Goal: Task Accomplishment & Management: Manage account settings

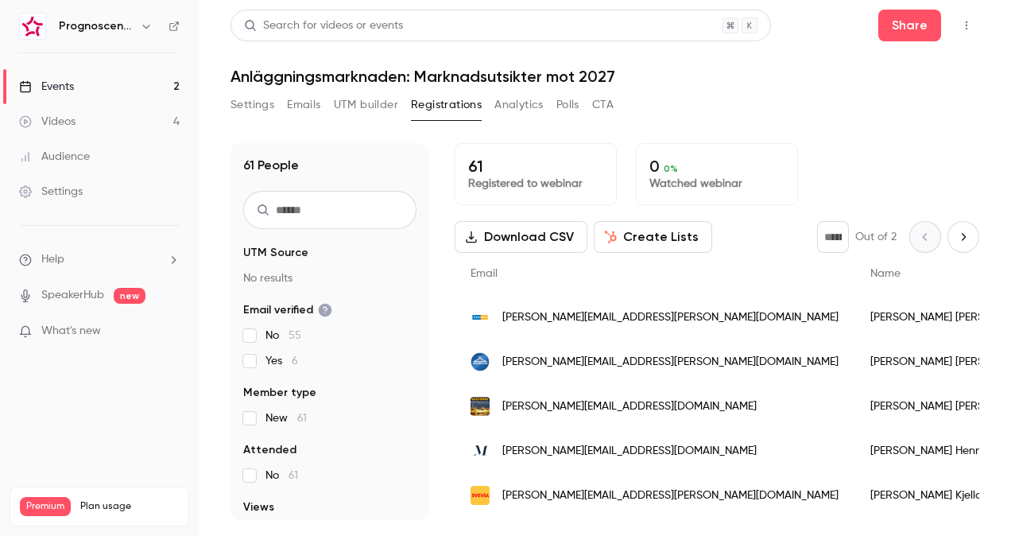
click at [509, 236] on button "Download CSV" at bounding box center [521, 237] width 133 height 32
click at [993, 29] on main "Search for videos or events Share Anläggningsmarknaden: Marknadsutsikter mot 20…" at bounding box center [605, 268] width 812 height 536
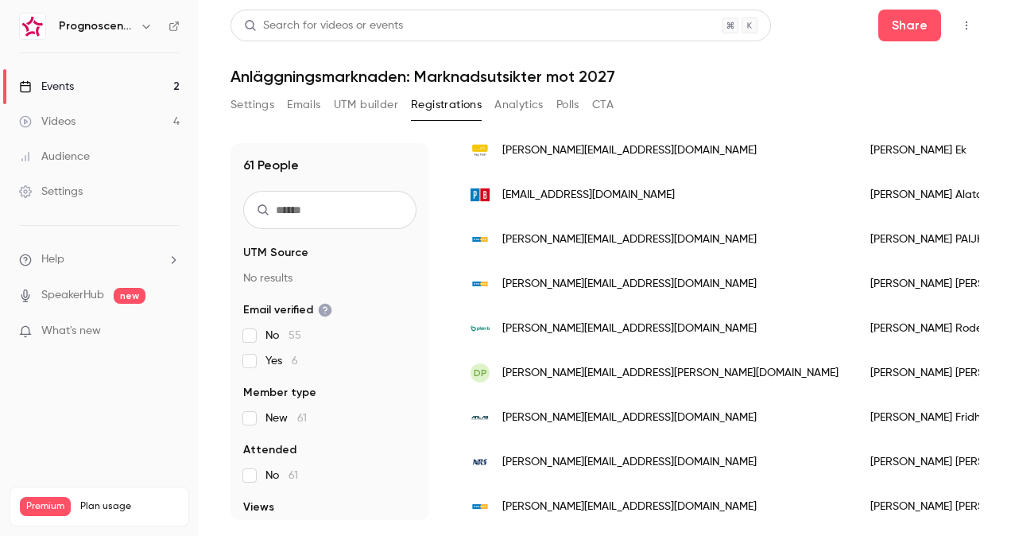
scroll to position [1248, 0]
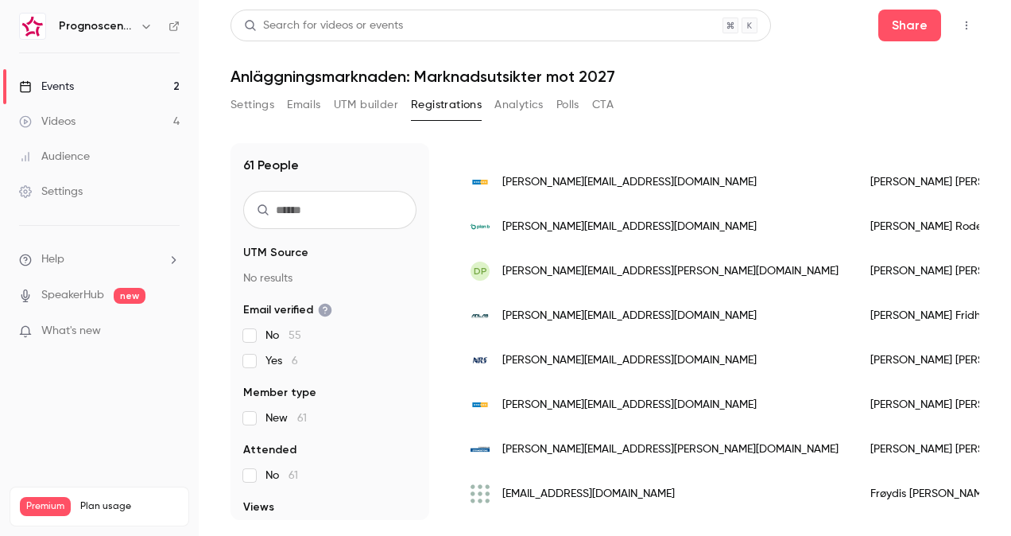
click at [78, 94] on link "Events 2" at bounding box center [99, 86] width 199 height 35
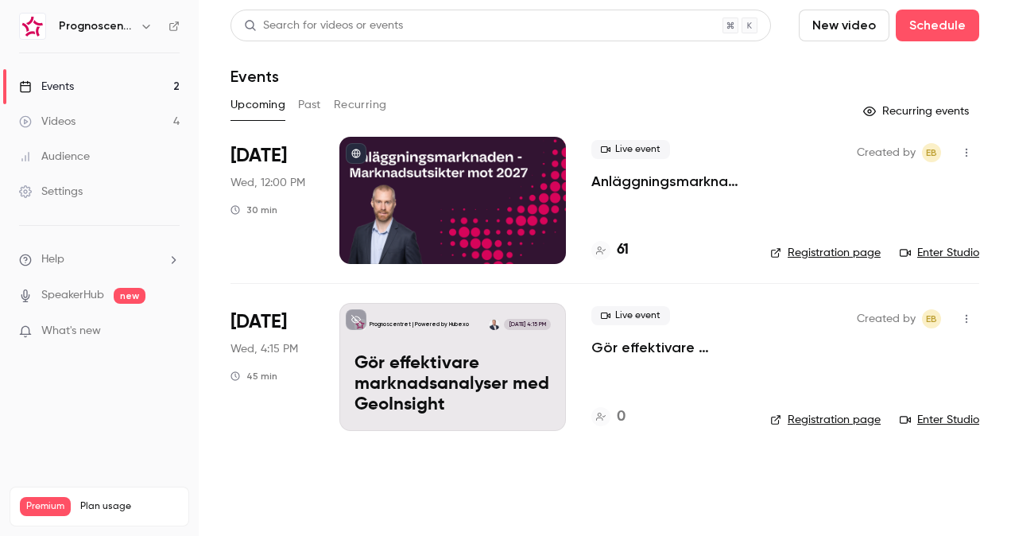
click at [461, 388] on p "Gör effektivare marknadsanalyser med GeoInsight" at bounding box center [452, 384] width 196 height 61
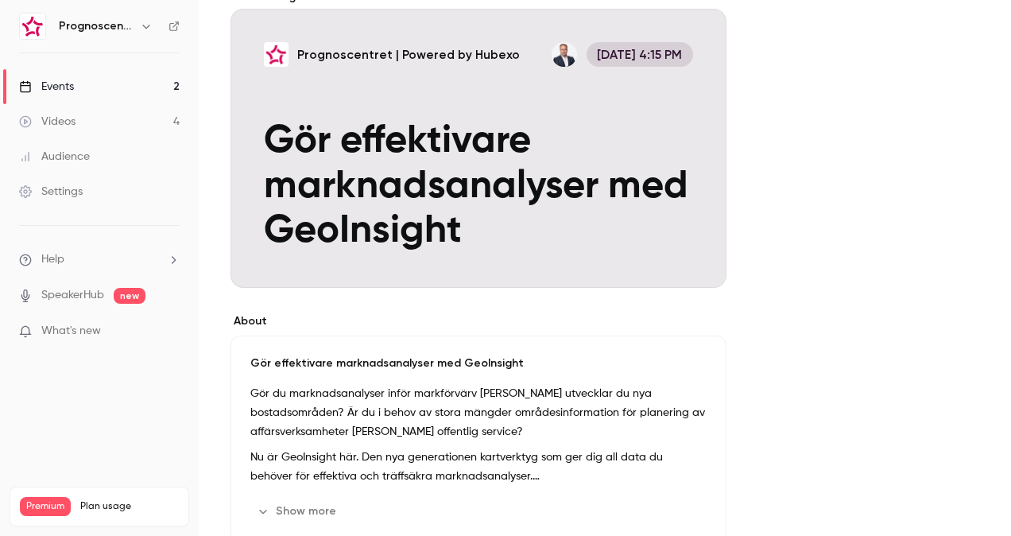
scroll to position [159, 0]
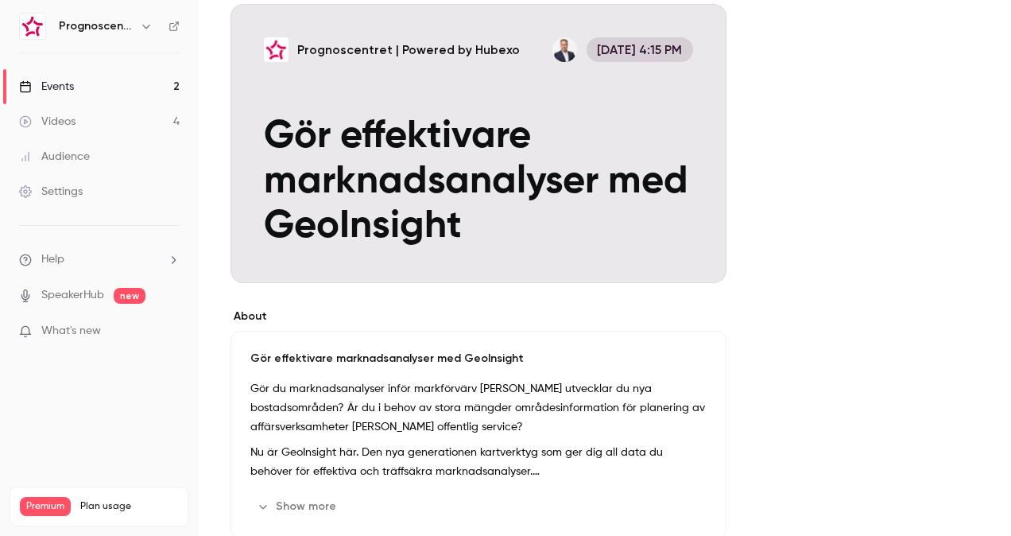
click at [517, 356] on p "Gör effektivare marknadsanalyser med GeoInsight" at bounding box center [478, 358] width 456 height 16
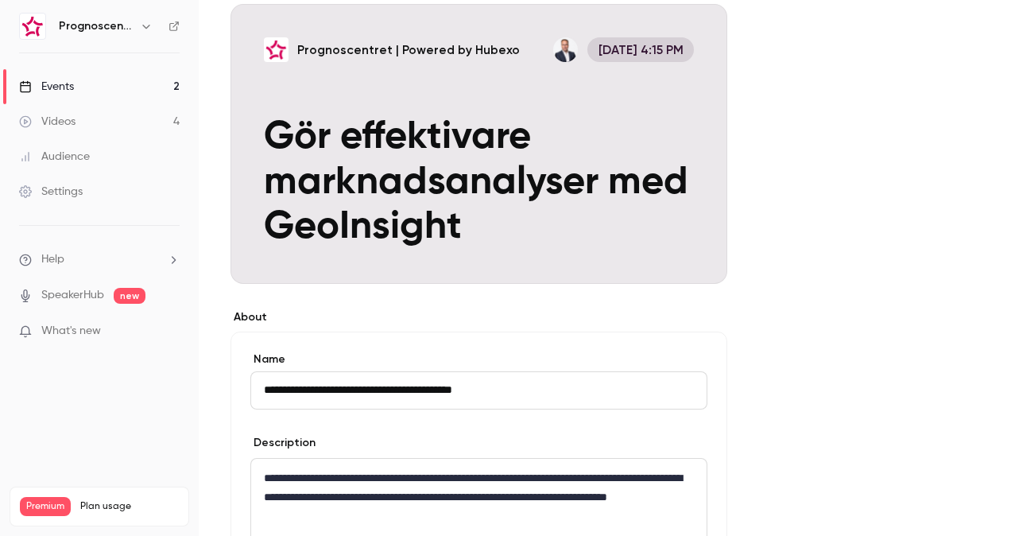
click at [262, 388] on input "**********" at bounding box center [478, 390] width 457 height 38
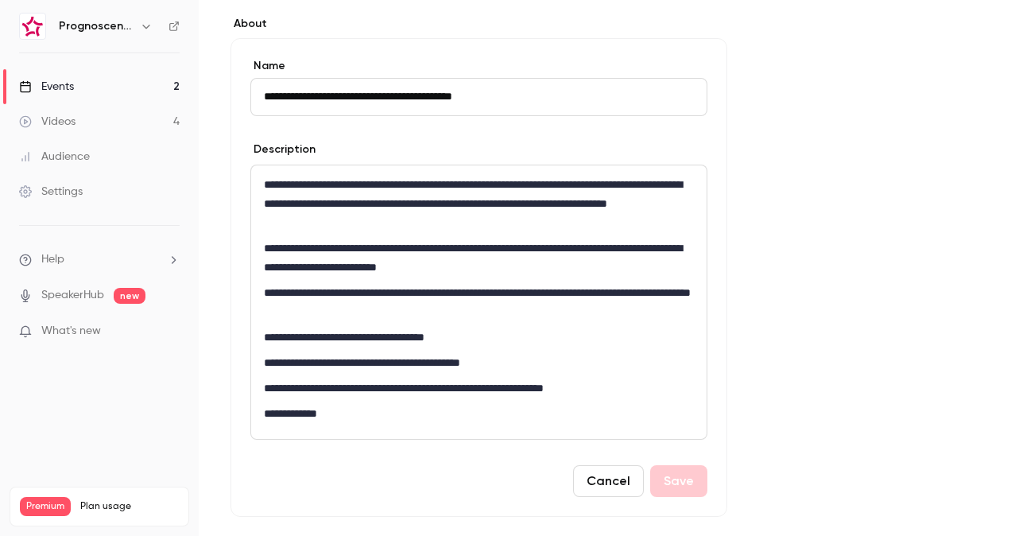
scroll to position [477, 0]
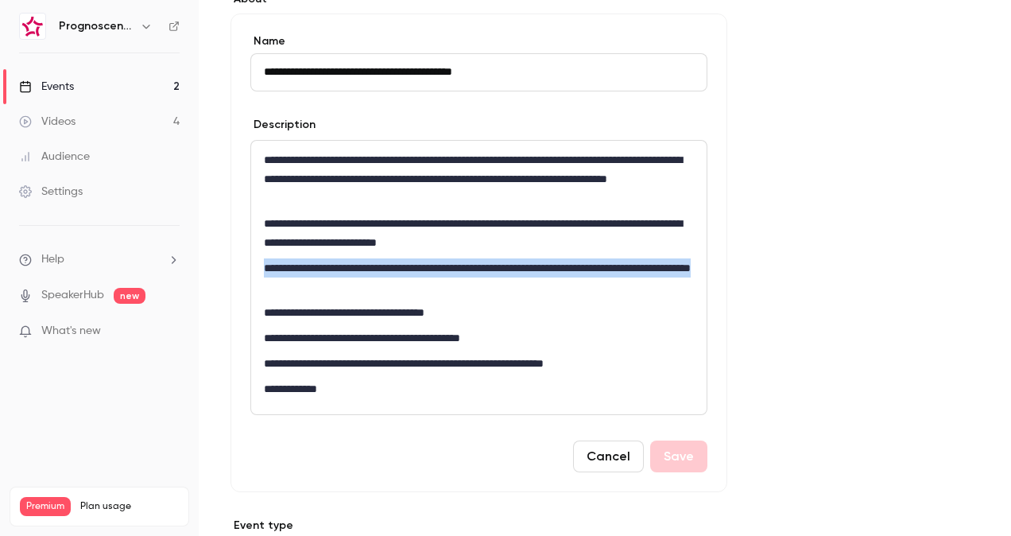
drag, startPoint x: 399, startPoint y: 286, endPoint x: 246, endPoint y: 266, distance: 153.9
click at [246, 266] on div "**********" at bounding box center [478, 253] width 497 height 478
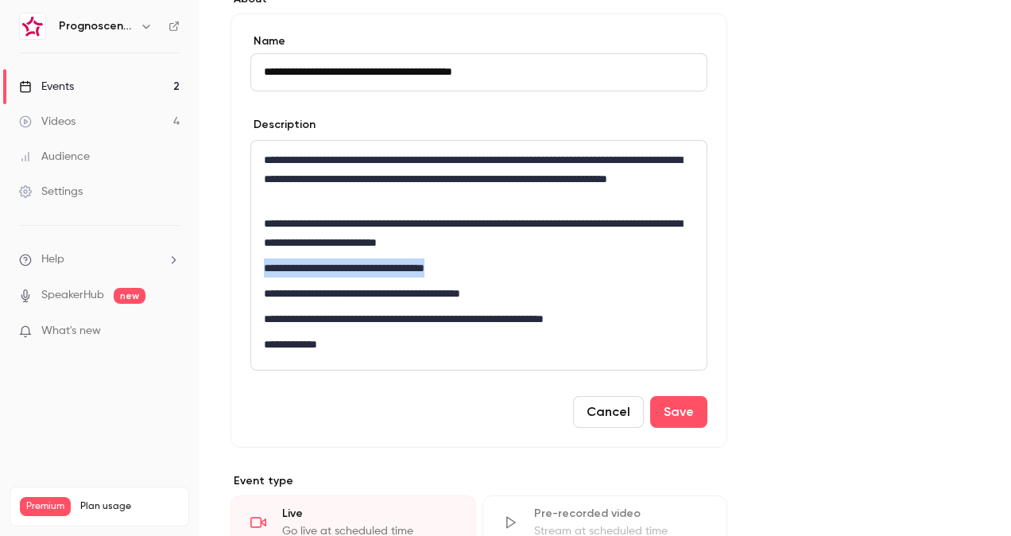
drag, startPoint x: 465, startPoint y: 269, endPoint x: 246, endPoint y: 263, distance: 218.6
click at [246, 263] on div "**********" at bounding box center [478, 231] width 497 height 434
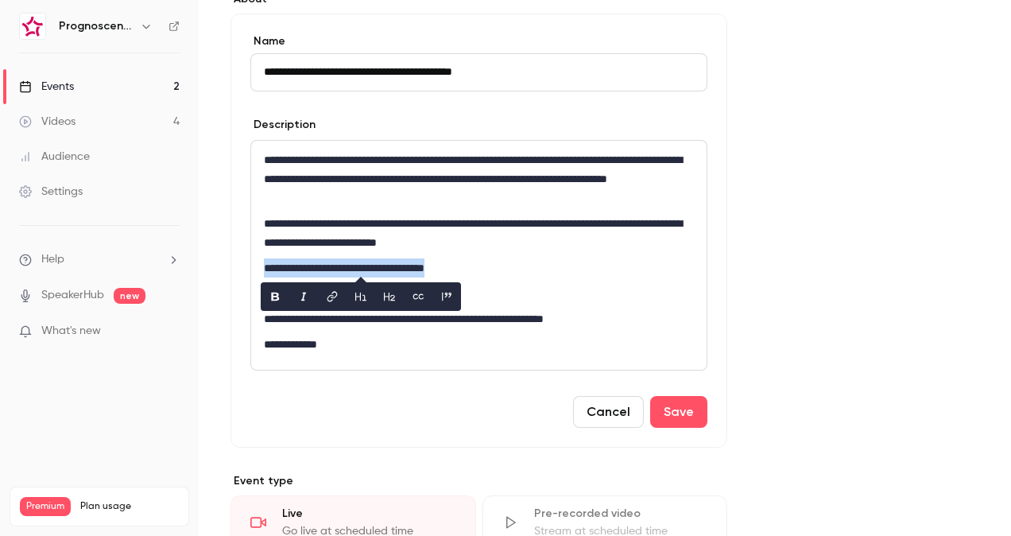
click at [273, 292] on icon "bold" at bounding box center [275, 296] width 8 height 9
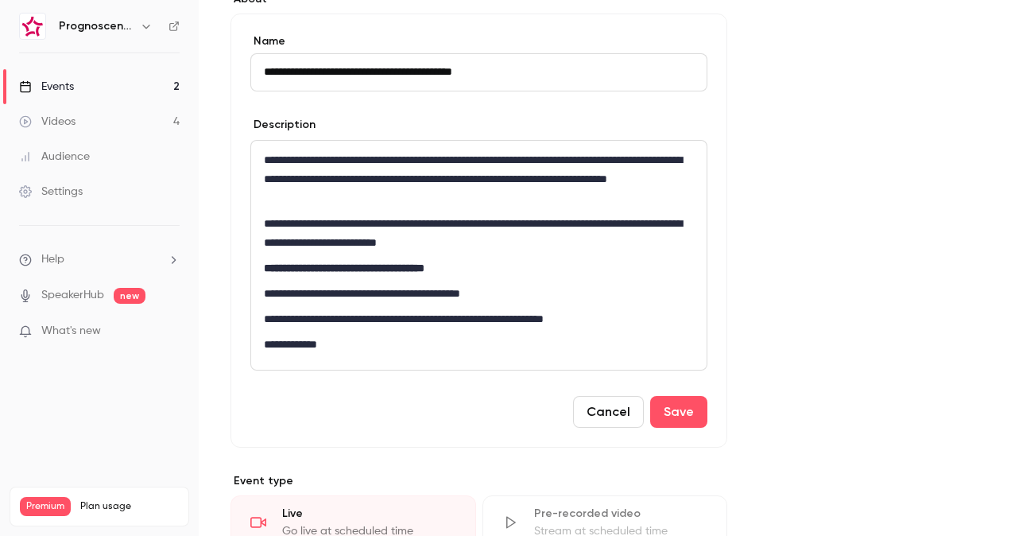
click at [505, 332] on div "**********" at bounding box center [478, 255] width 455 height 229
click at [687, 400] on button "Save" at bounding box center [678, 412] width 57 height 32
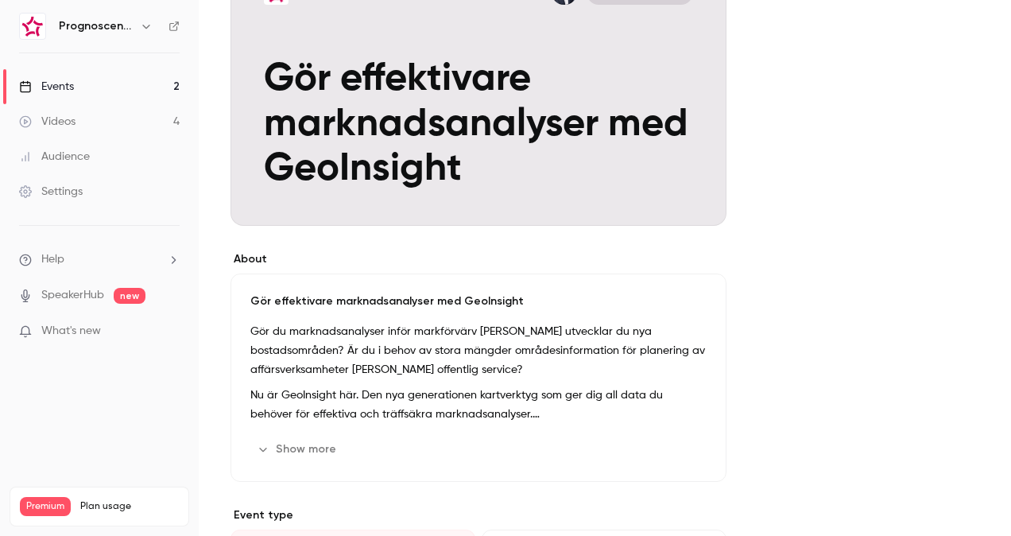
scroll to position [79, 0]
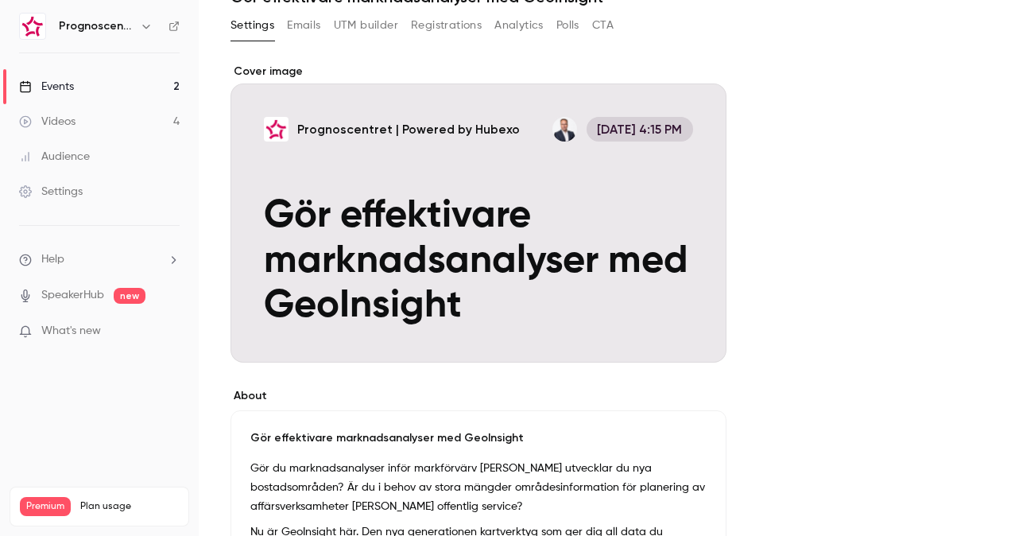
click at [451, 269] on div "Cover image" at bounding box center [478, 213] width 496 height 299
click at [0, 0] on input "Prognoscentret | Powered by Hubexo Nov 5, 4:15 PM Gör effektivare marknadsanaly…" at bounding box center [0, 0] width 0 height 0
click at [273, 438] on p "Gör effektivare marknadsanalyser med GeoInsight" at bounding box center [478, 438] width 456 height 16
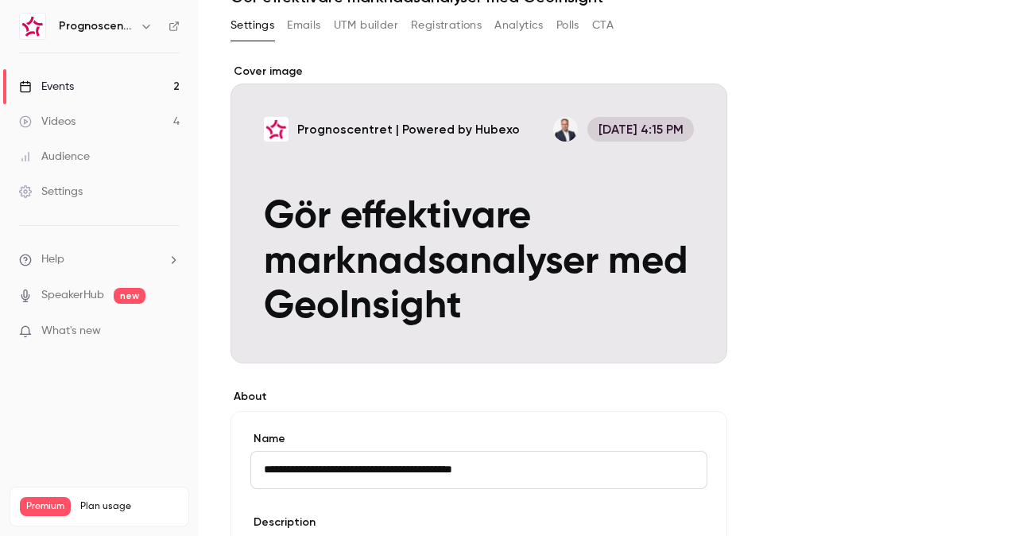
click at [289, 463] on input "**********" at bounding box center [478, 470] width 457 height 38
type input "**********"
click at [528, 464] on input "**********" at bounding box center [478, 470] width 457 height 38
click at [62, 119] on div "Videos" at bounding box center [47, 122] width 56 height 16
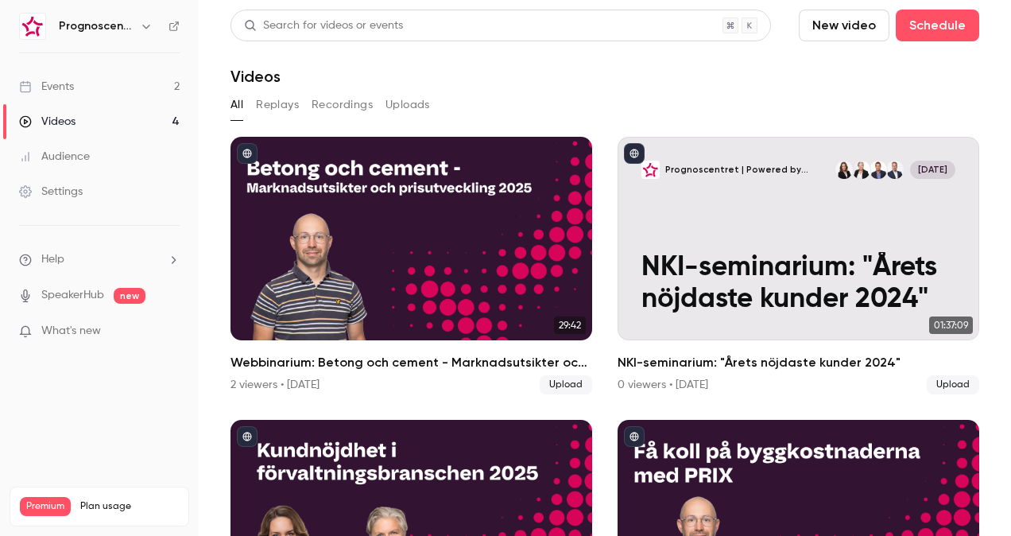
click at [86, 92] on link "Events 2" at bounding box center [99, 86] width 199 height 35
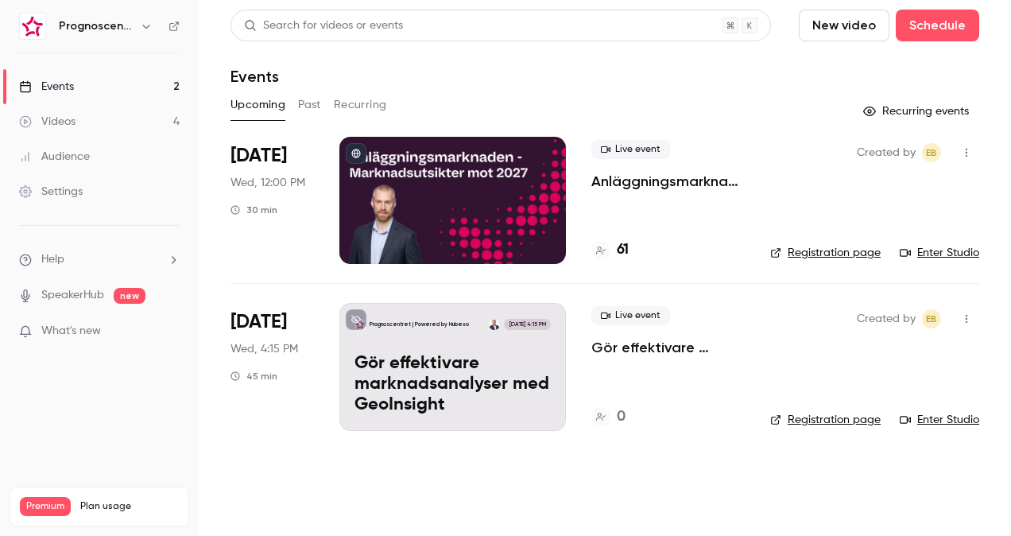
click at [567, 176] on li "Sep 17 Wed, 12:00 PM 30 min Live event Anläggningsmarknaden: Marknadsutsikter m…" at bounding box center [604, 210] width 749 height 146
click at [473, 186] on div at bounding box center [452, 200] width 226 height 127
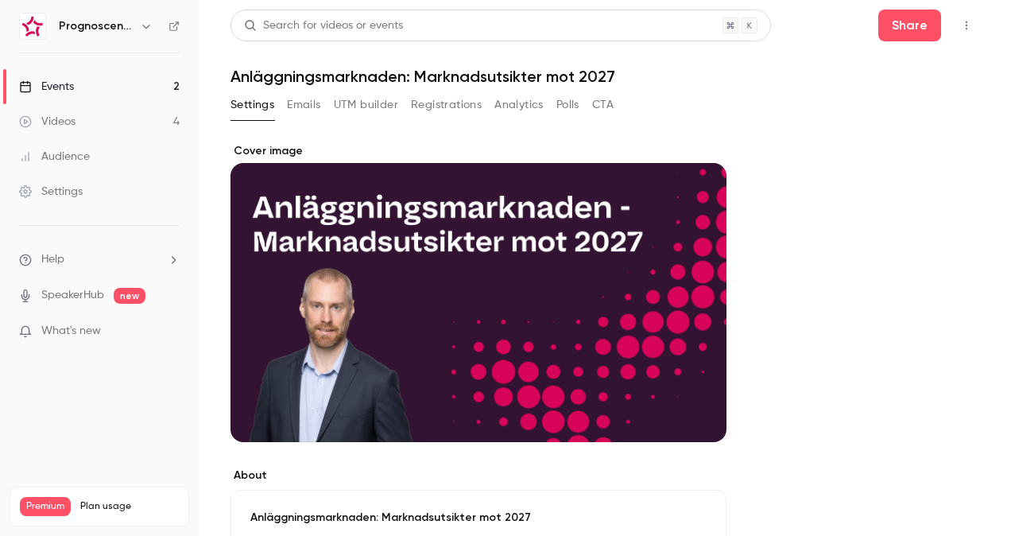
click at [417, 99] on button "Registrations" at bounding box center [446, 104] width 71 height 25
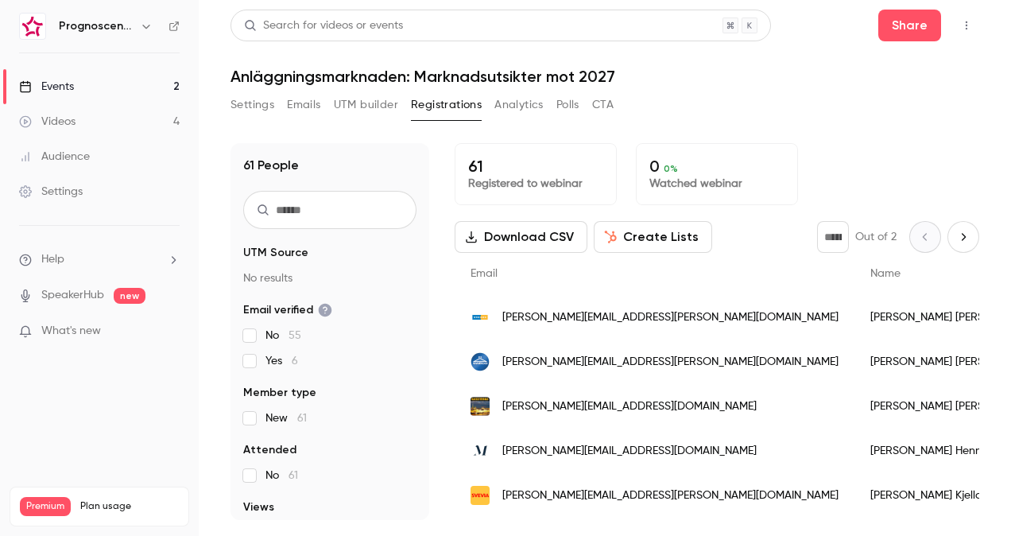
click at [79, 83] on link "Events 2" at bounding box center [99, 86] width 199 height 35
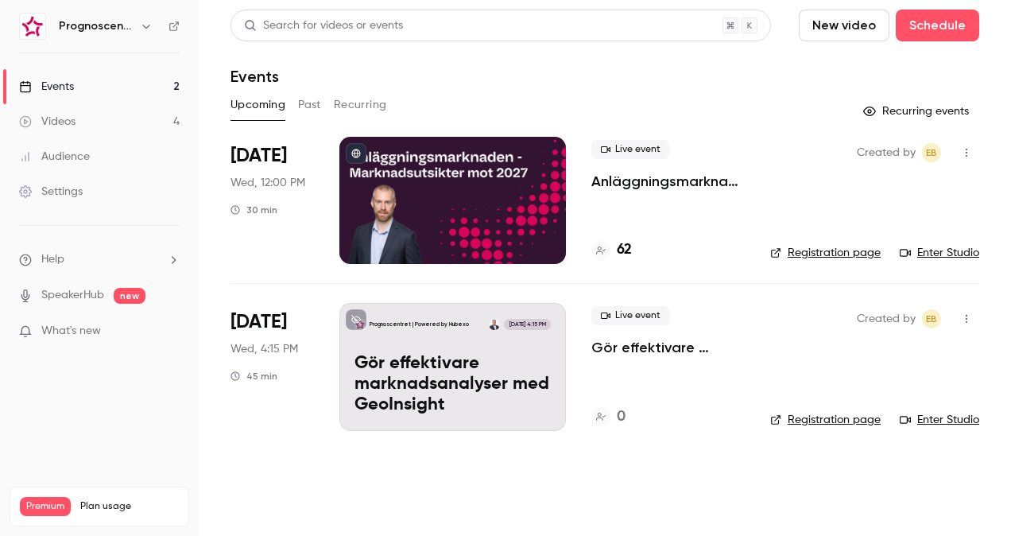
click at [504, 400] on p "Gör effektivare marknadsanalyser med GeoInsight" at bounding box center [452, 384] width 196 height 61
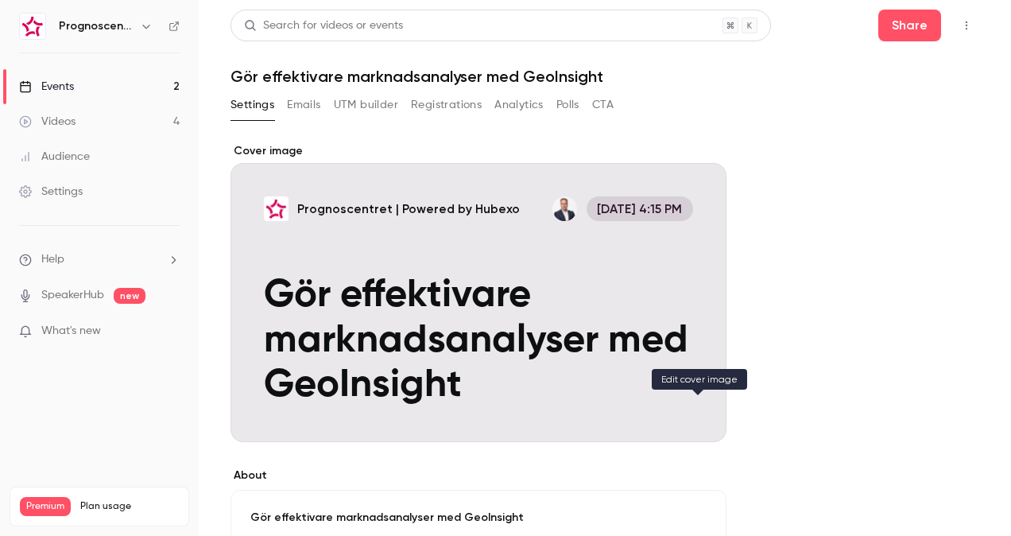
click at [700, 418] on icon "Cover image" at bounding box center [697, 413] width 17 height 13
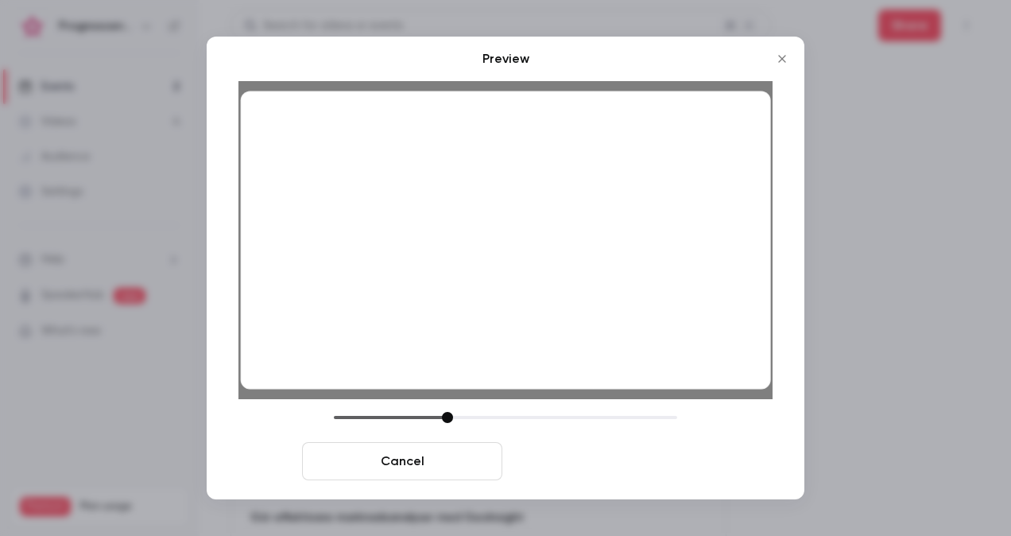
click at [639, 469] on button "Save cover" at bounding box center [609, 461] width 200 height 38
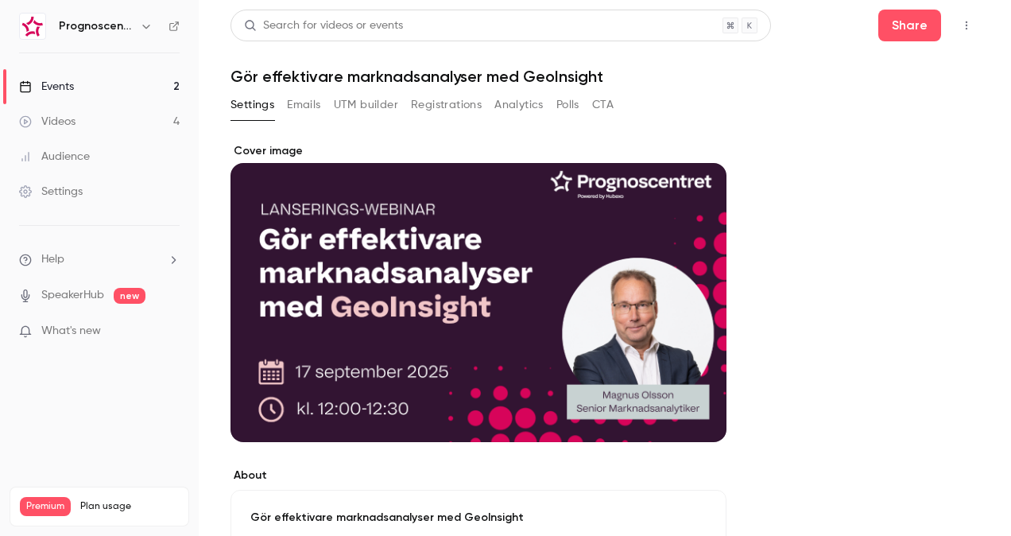
drag, startPoint x: 67, startPoint y: 83, endPoint x: 75, endPoint y: 87, distance: 9.6
click at [67, 83] on div "Events" at bounding box center [46, 87] width 55 height 16
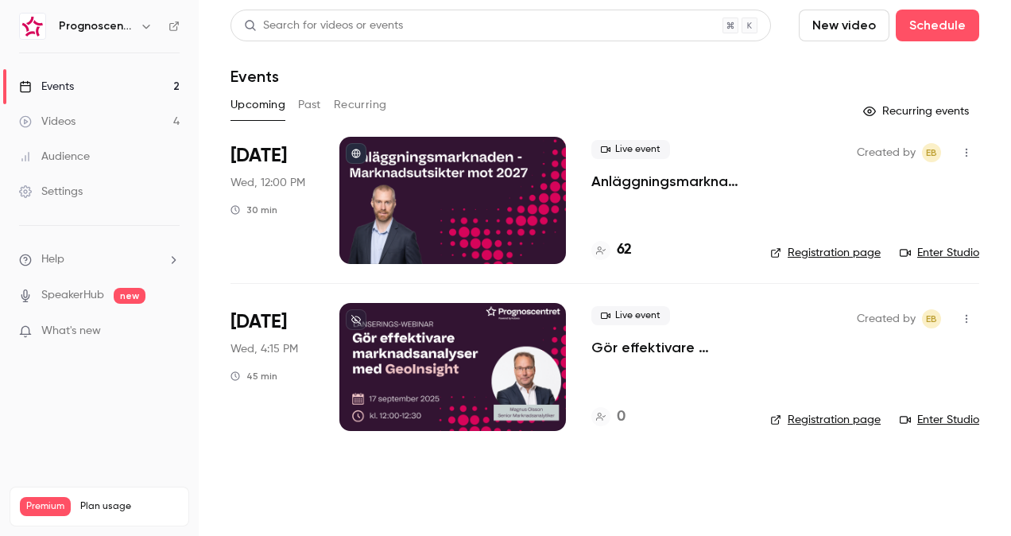
drag, startPoint x: 623, startPoint y: 186, endPoint x: 634, endPoint y: 184, distance: 11.2
click at [623, 186] on p "Anläggningsmarknaden: Marknadsutsikter mot 2027" at bounding box center [667, 181] width 153 height 19
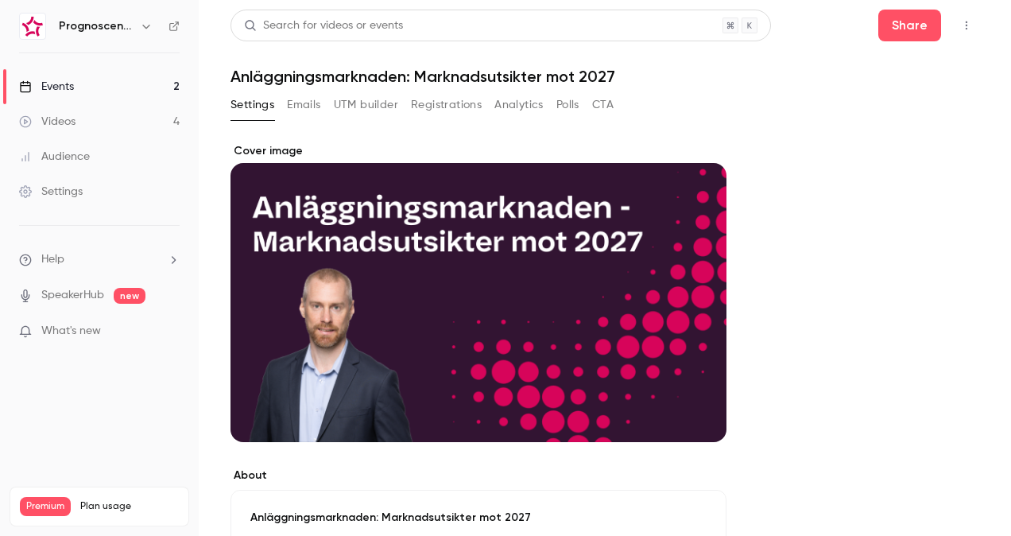
click at [469, 100] on button "Registrations" at bounding box center [446, 104] width 71 height 25
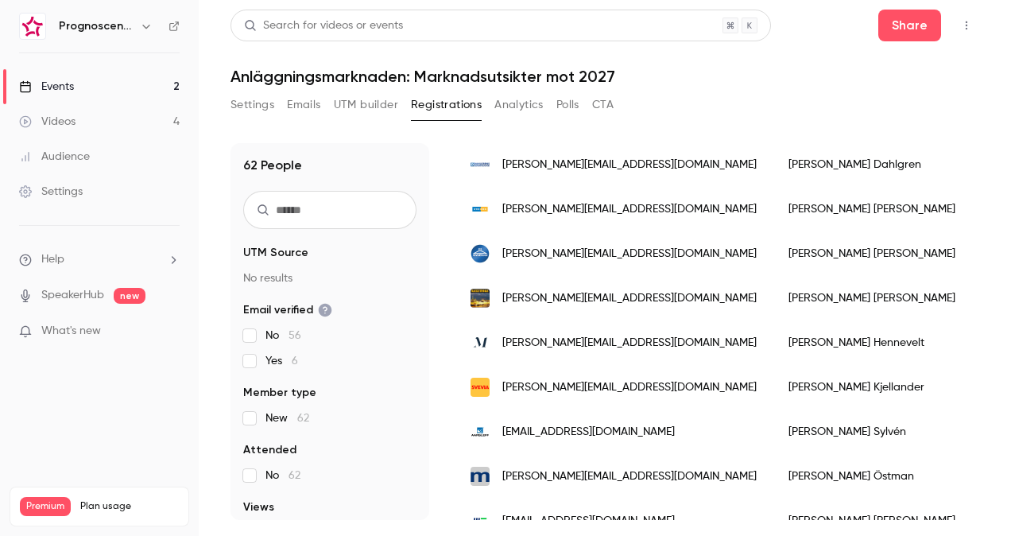
scroll to position [238, 0]
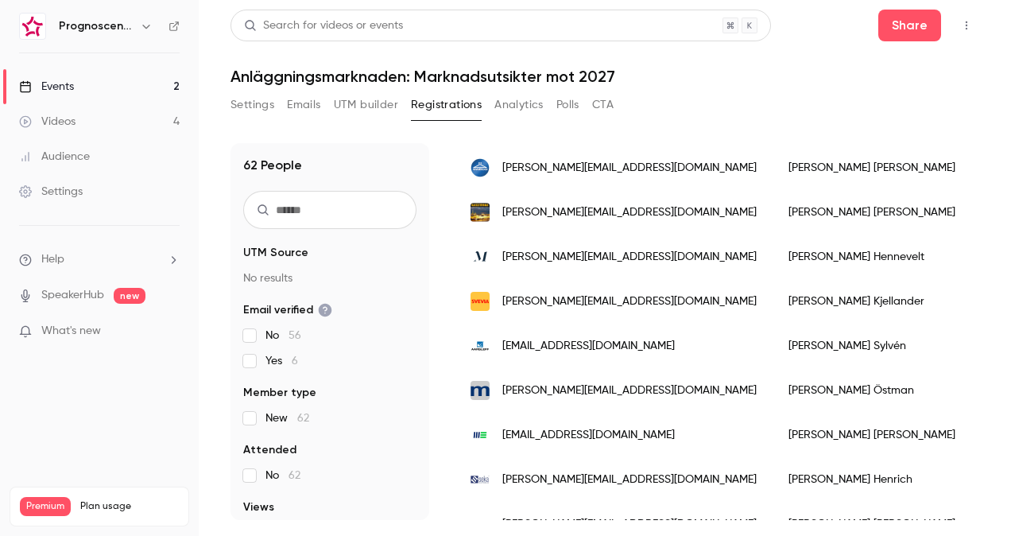
click at [704, 169] on div "[PERSON_NAME][EMAIL_ADDRESS][DOMAIN_NAME]" at bounding box center [614, 167] width 318 height 44
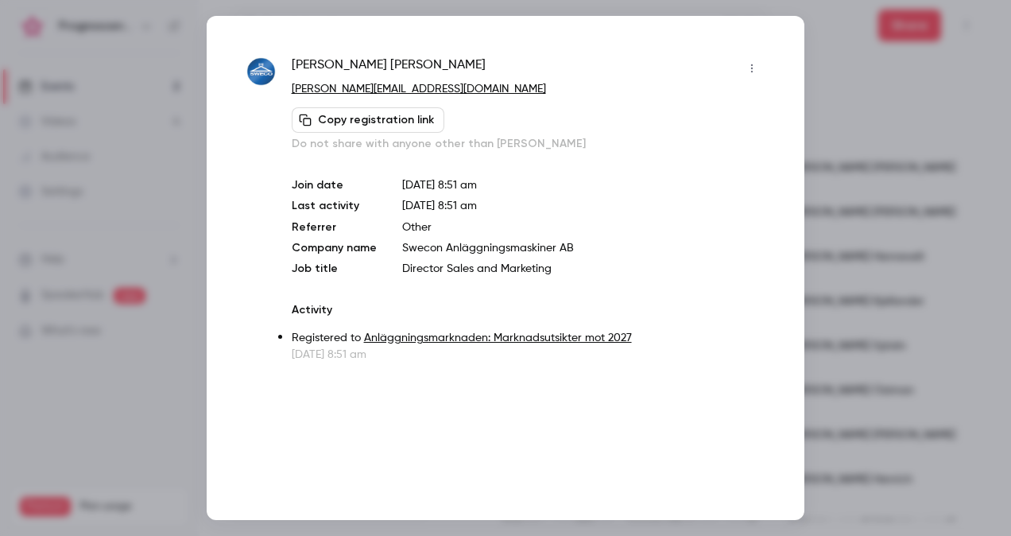
click at [892, 126] on div at bounding box center [505, 268] width 1011 height 536
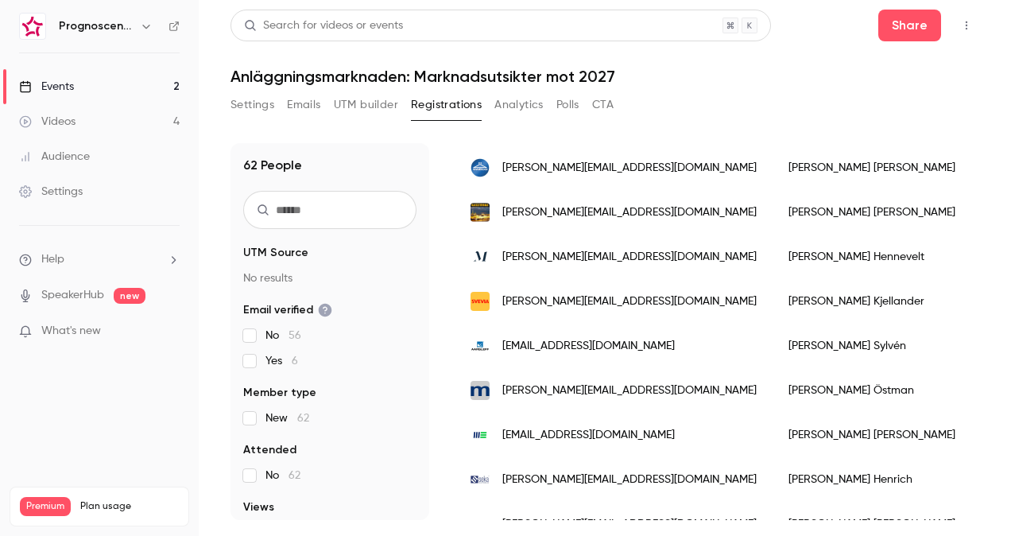
click at [56, 87] on div "Events" at bounding box center [46, 87] width 55 height 16
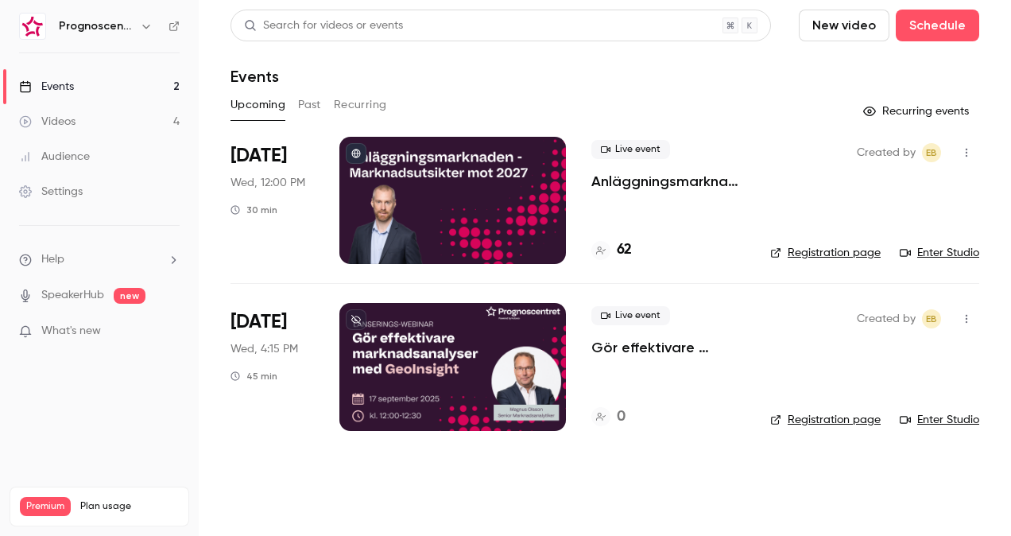
click at [648, 188] on p "Anläggningsmarknaden: Marknadsutsikter mot 2027" at bounding box center [667, 181] width 153 height 19
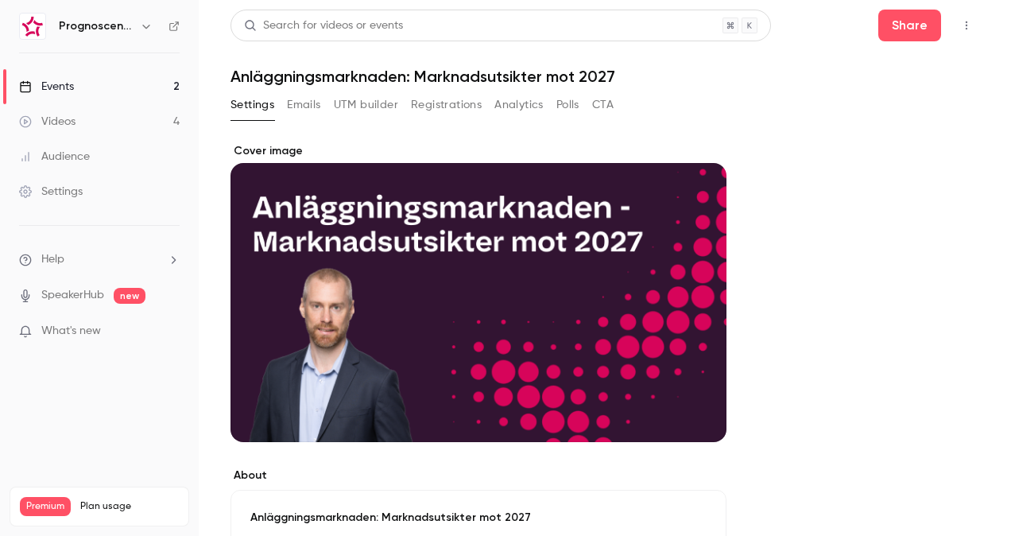
drag, startPoint x: 439, startPoint y: 102, endPoint x: 530, endPoint y: 119, distance: 92.3
click at [439, 102] on button "Registrations" at bounding box center [446, 104] width 71 height 25
